Goal: Task Accomplishment & Management: Manage account settings

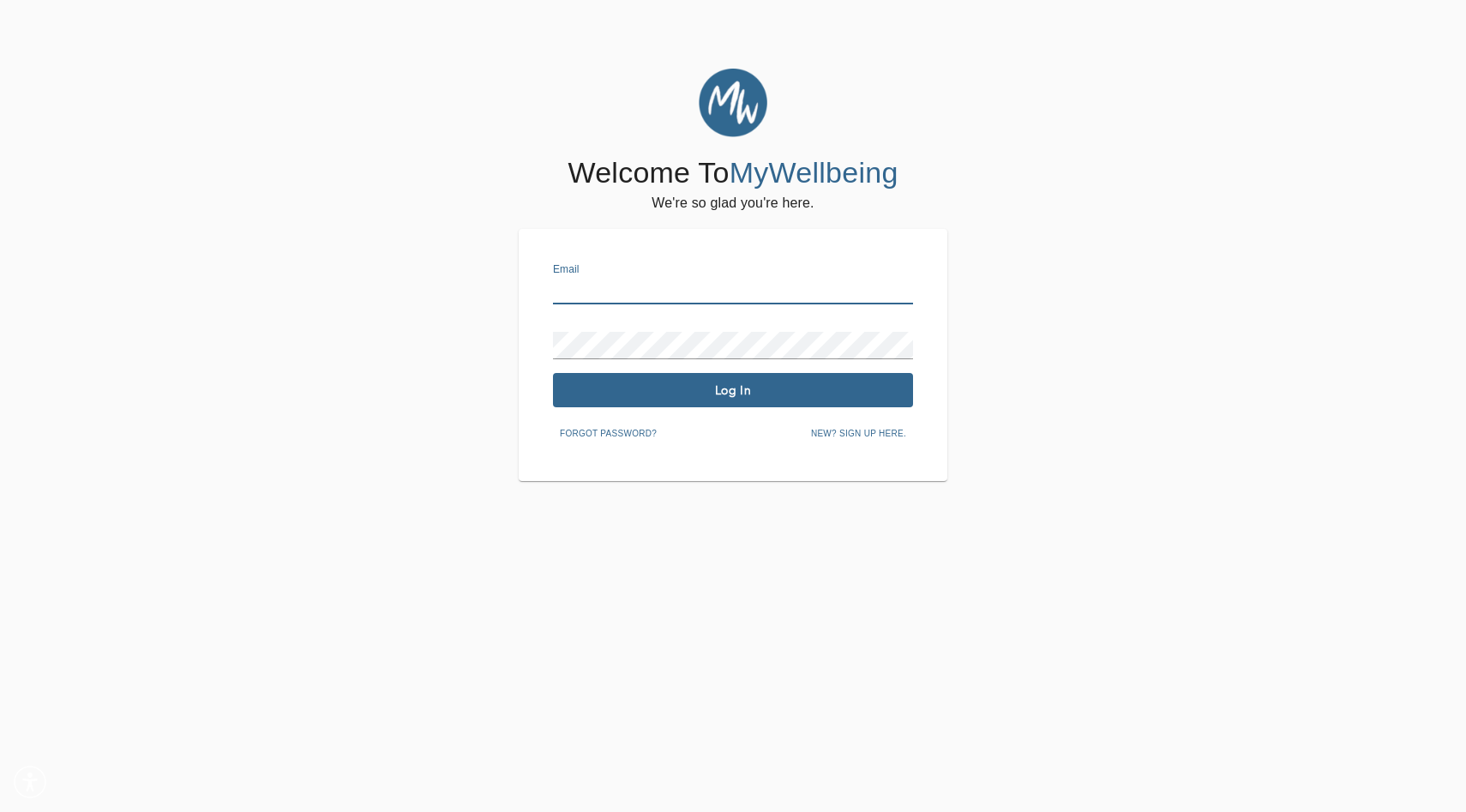
click at [600, 283] on input "text" at bounding box center [733, 291] width 360 height 27
type input "[EMAIL_ADDRESS][DOMAIN_NAME]"
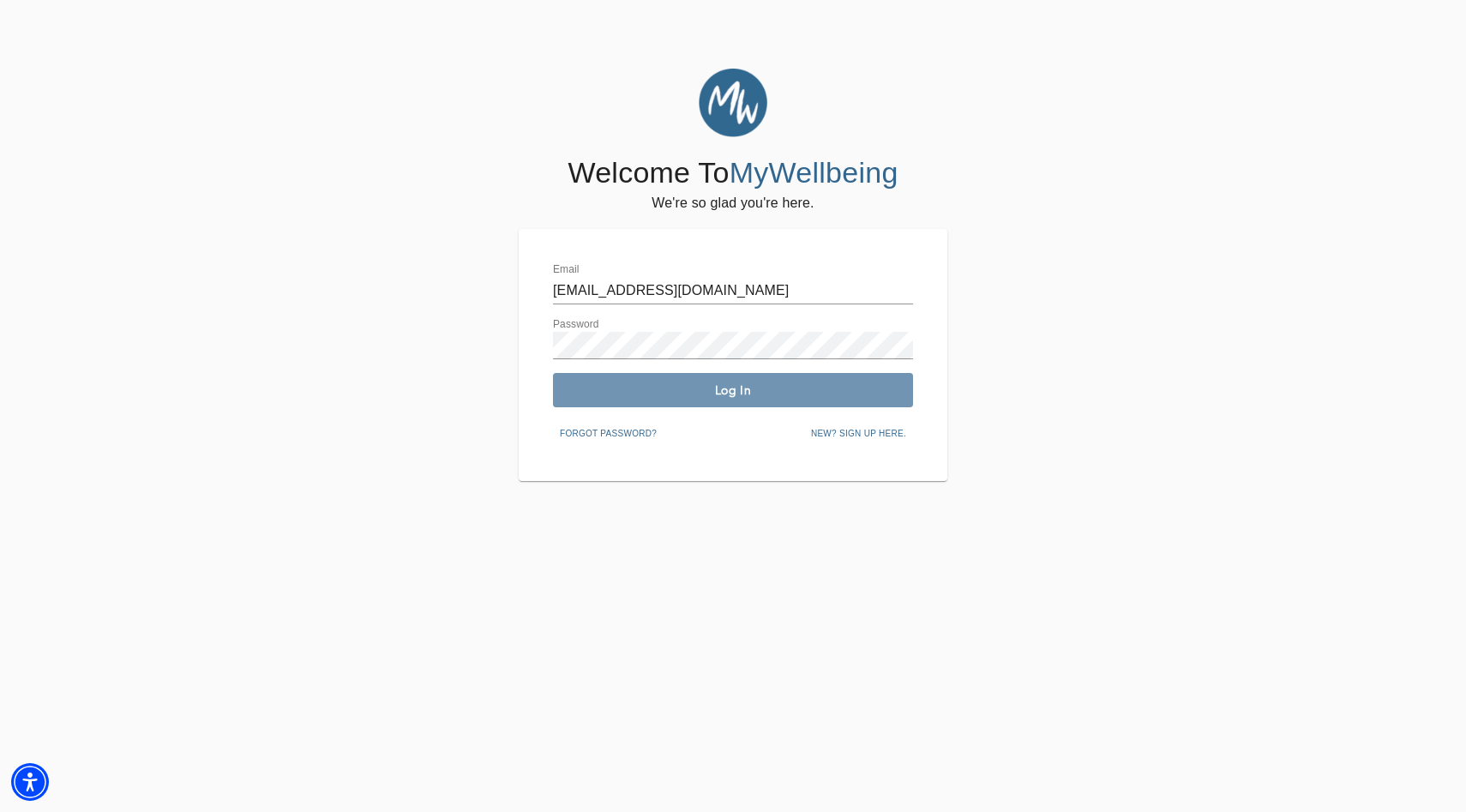
click at [673, 383] on span "Log In" at bounding box center [733, 391] width 347 height 17
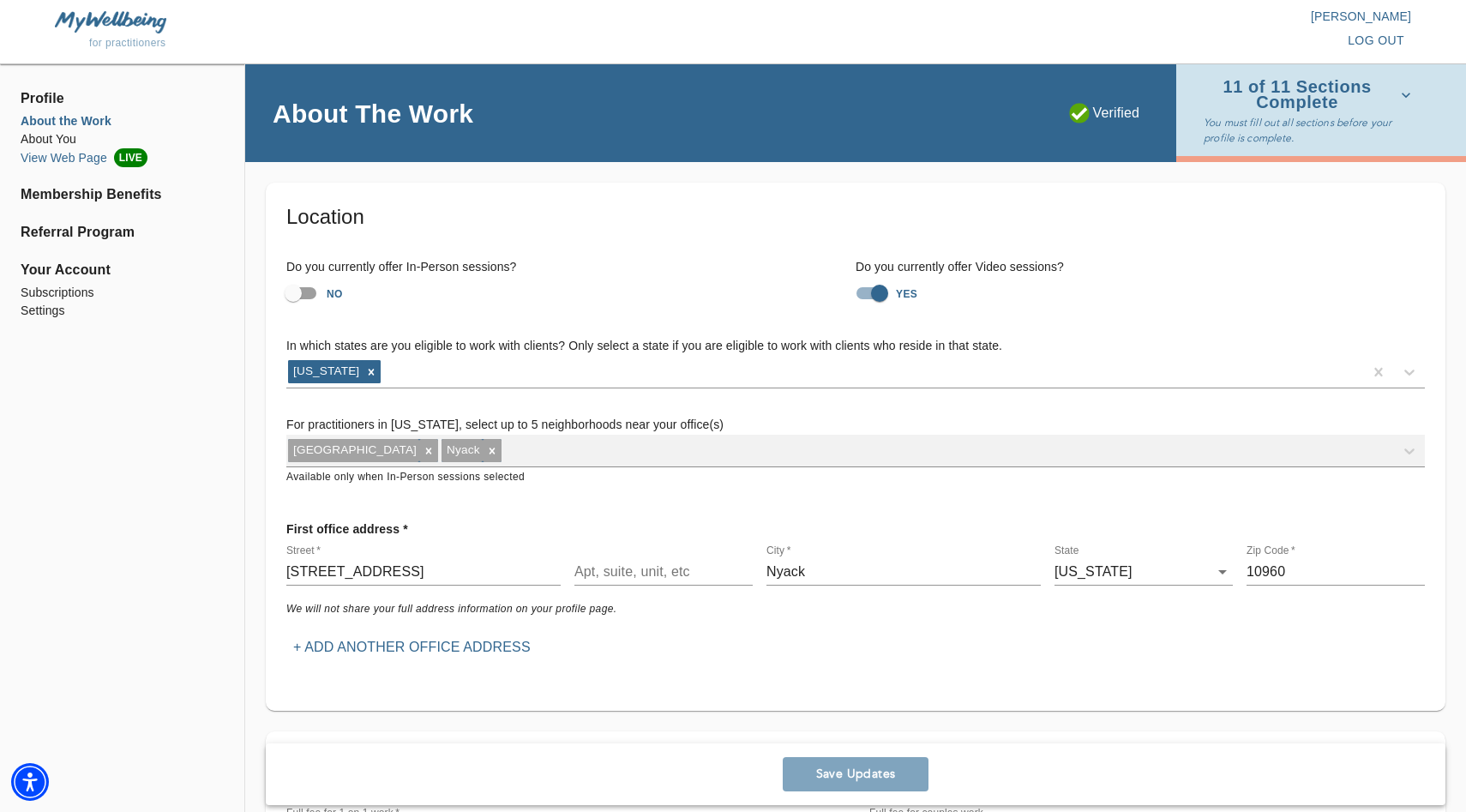
click at [29, 159] on li "View Web Page LIVE" at bounding box center [122, 157] width 203 height 19
click at [44, 315] on li "Settings" at bounding box center [122, 310] width 203 height 18
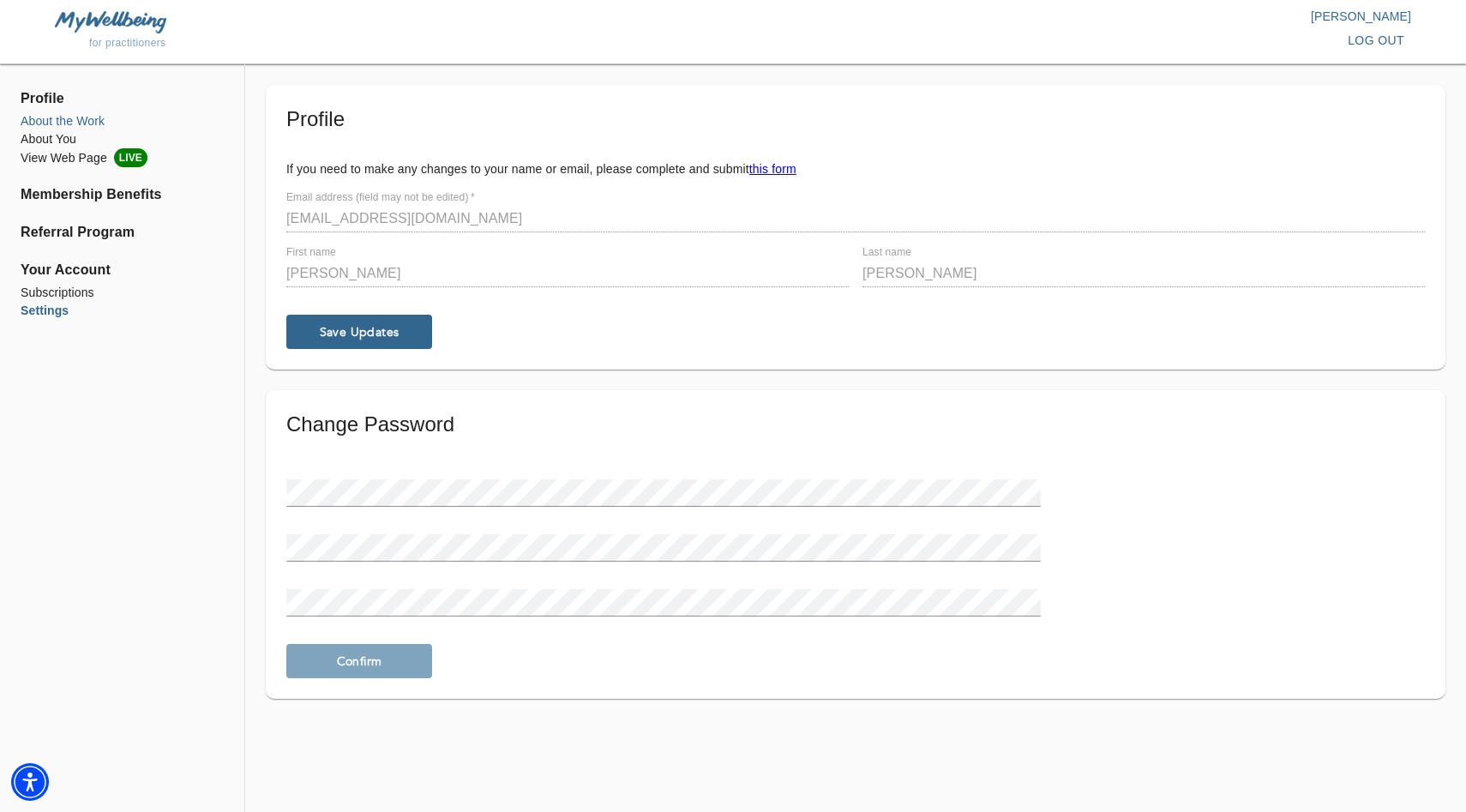
click at [37, 116] on li "About the Work" at bounding box center [122, 121] width 203 height 18
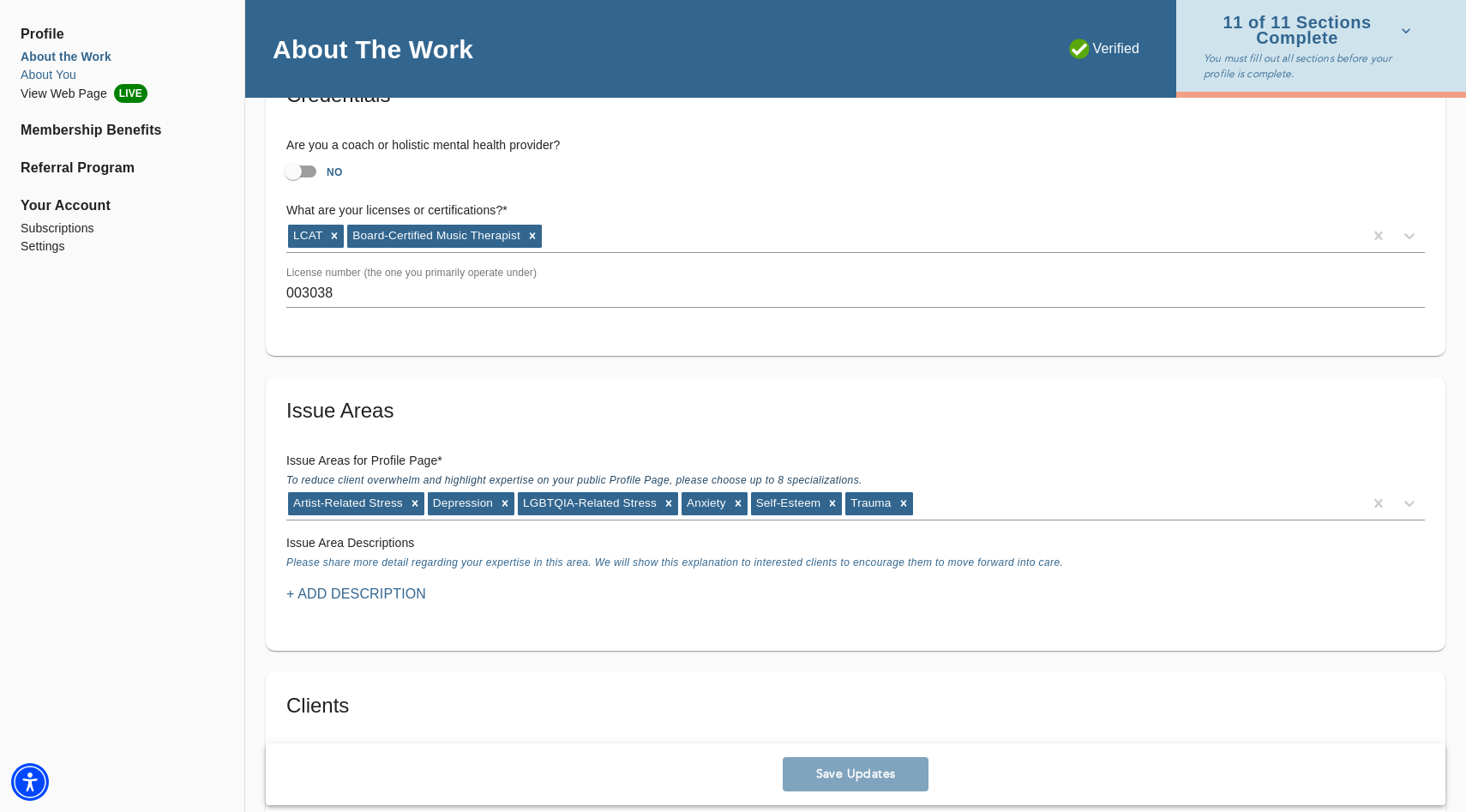
click at [40, 72] on li "About You" at bounding box center [122, 75] width 203 height 18
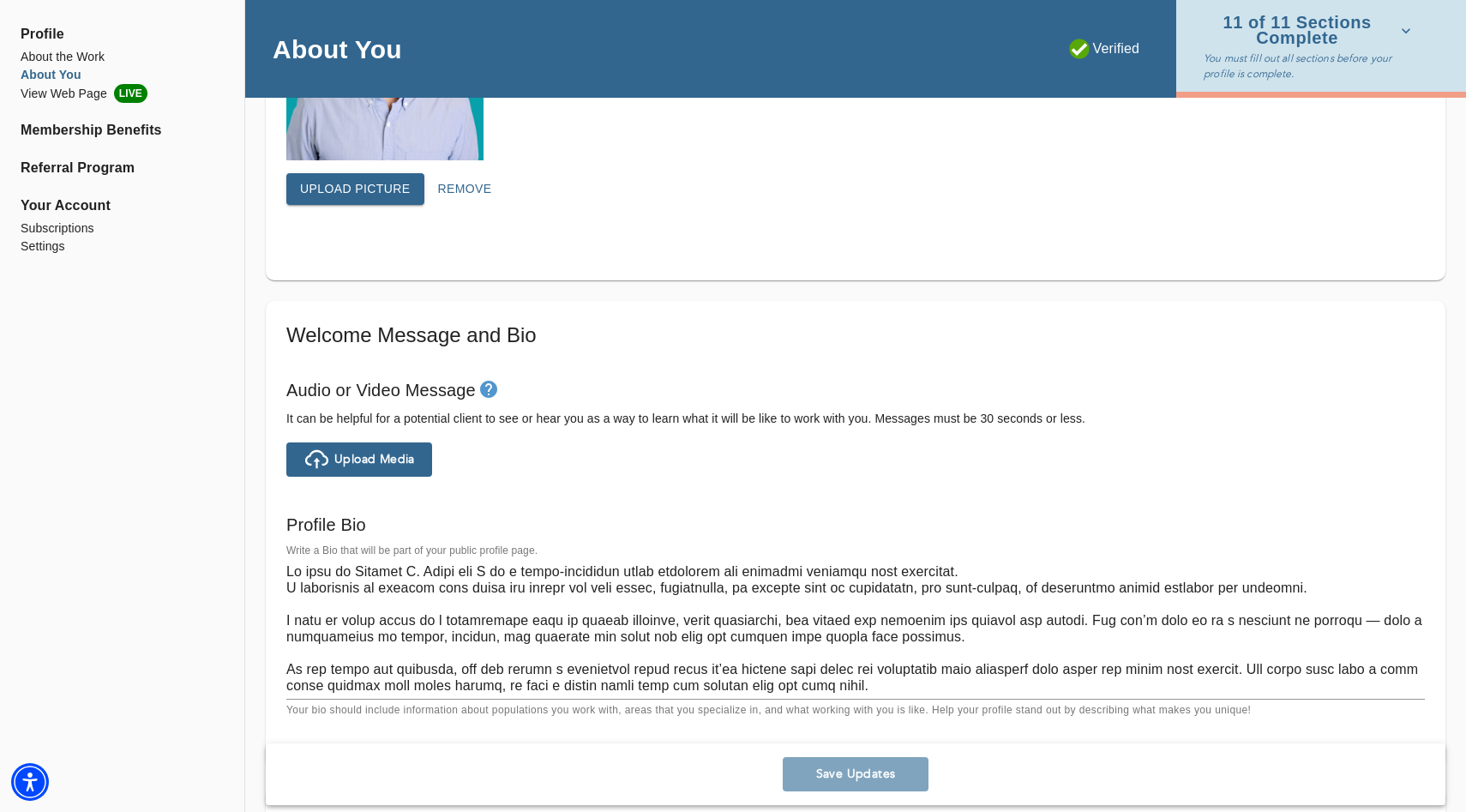
scroll to position [808, 0]
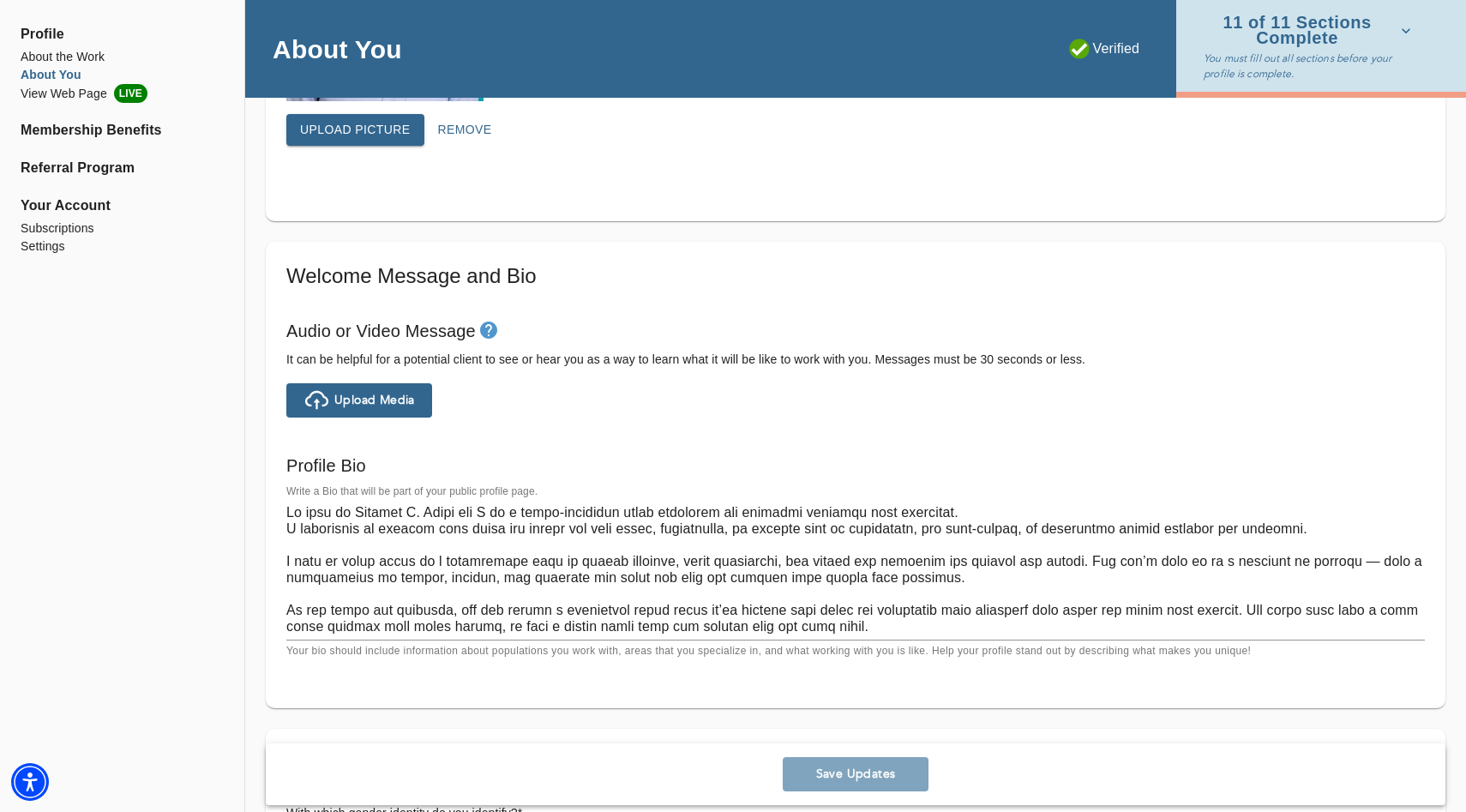
click at [369, 397] on span "Upload Media" at bounding box center [375, 400] width 81 height 17
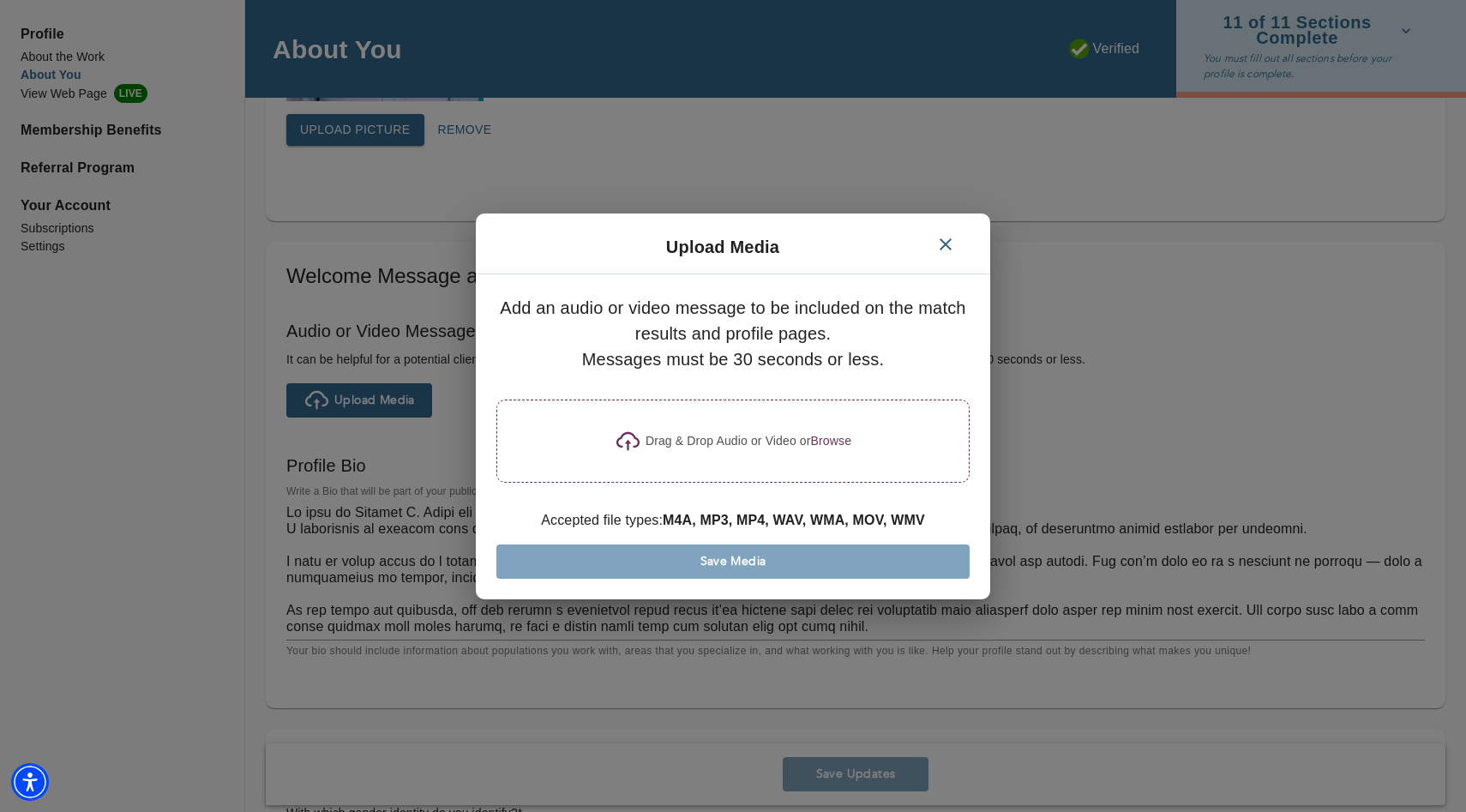
click at [713, 437] on p "Drag & Drop Audio or Video or" at bounding box center [729, 441] width 166 height 18
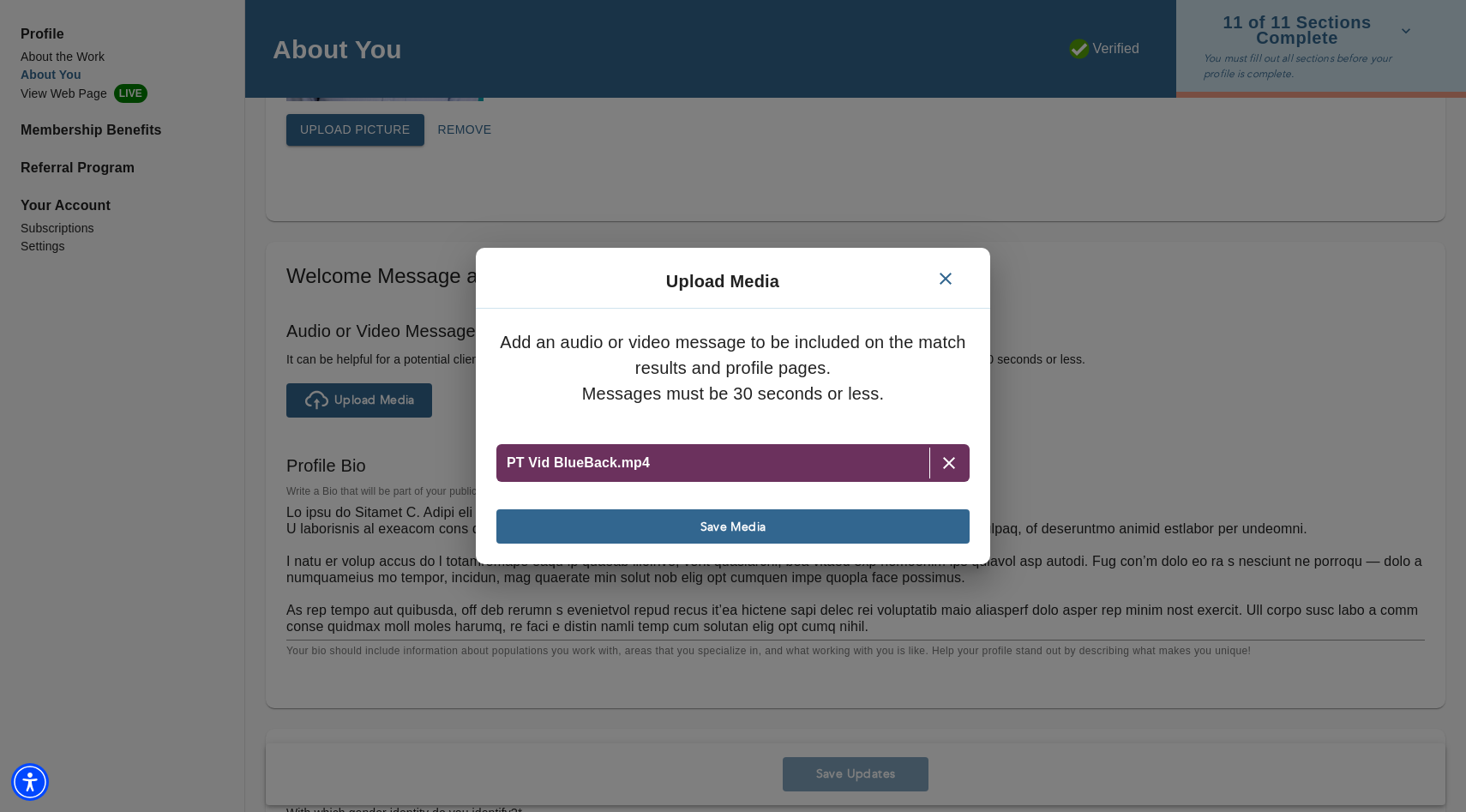
click at [785, 533] on span "Save Media" at bounding box center [733, 526] width 460 height 17
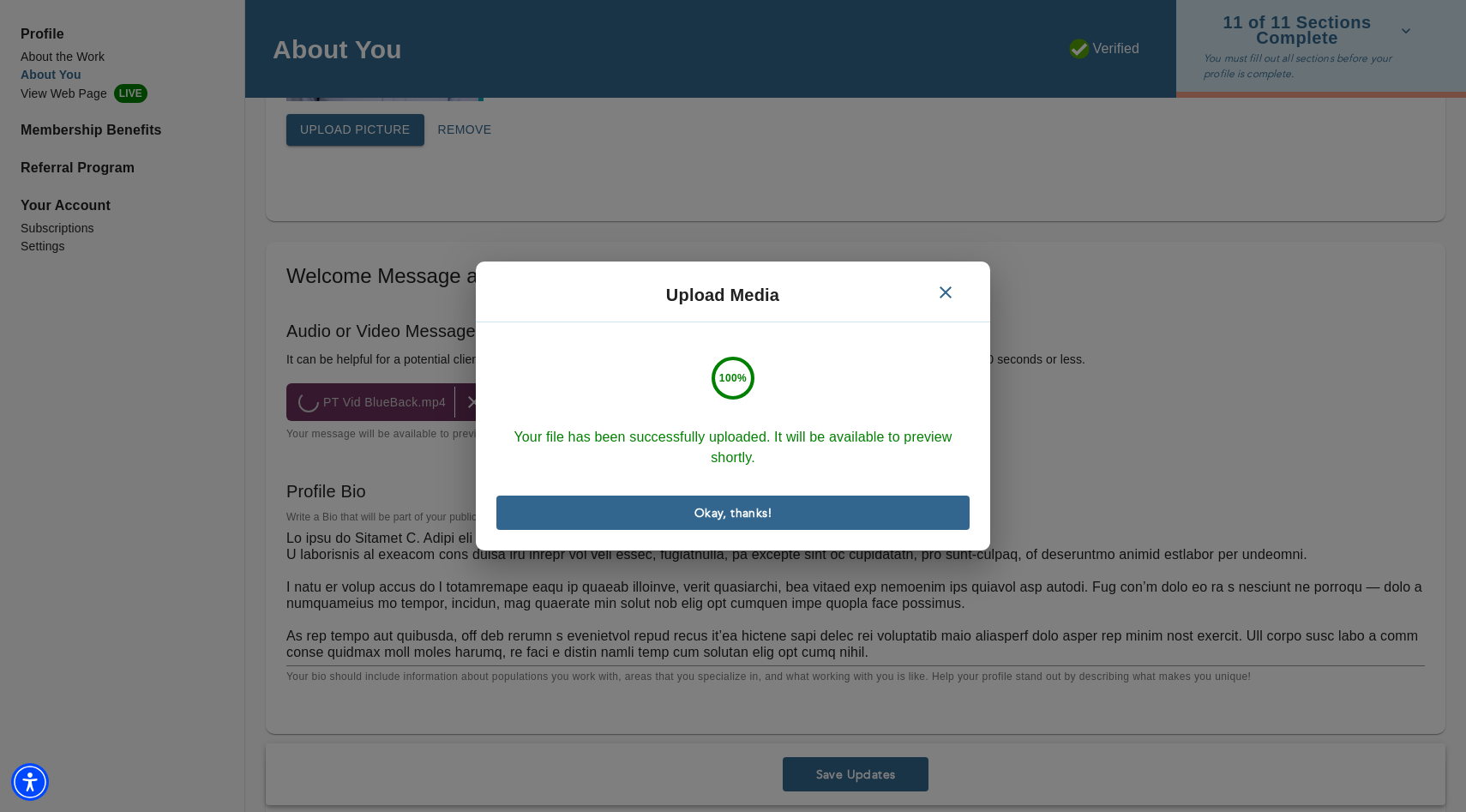
click at [690, 512] on span "Okay, thanks!" at bounding box center [733, 513] width 460 height 17
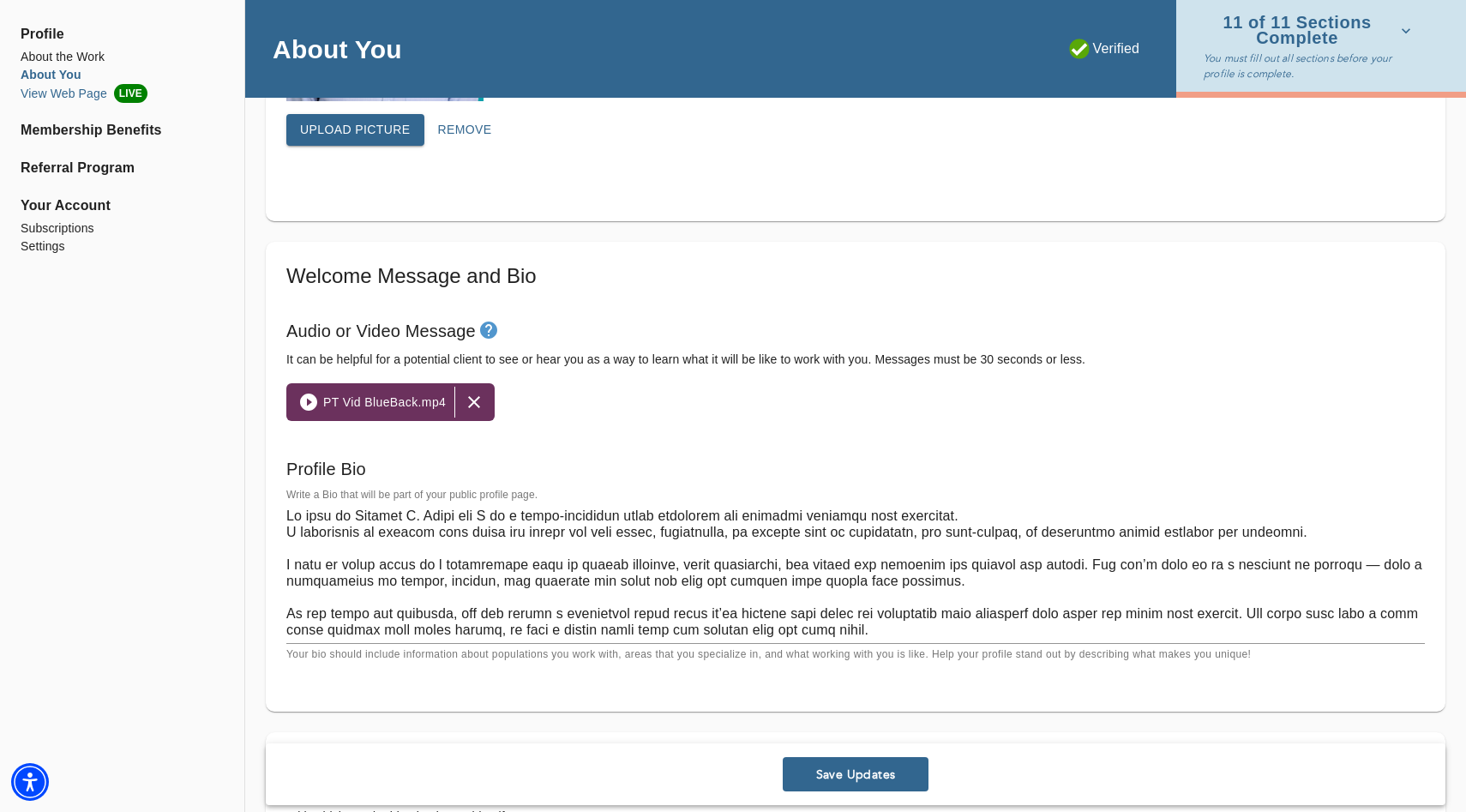
click at [44, 92] on li "View Web Page LIVE" at bounding box center [122, 93] width 203 height 19
